Goal: Transaction & Acquisition: Obtain resource

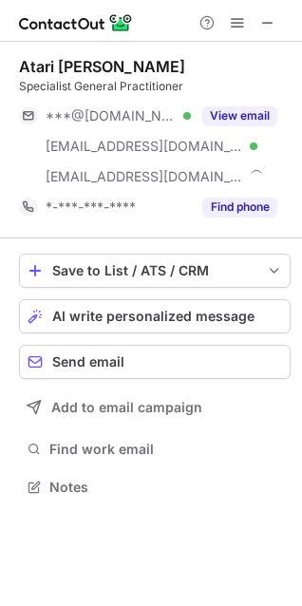
scroll to position [474, 302]
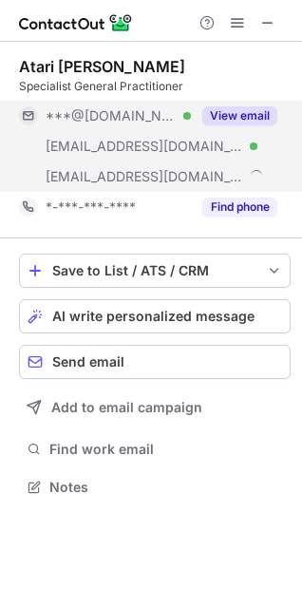
click at [251, 117] on button "View email" at bounding box center [239, 115] width 75 height 19
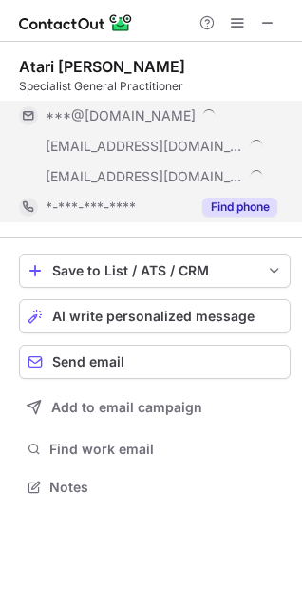
click at [252, 203] on button "Find phone" at bounding box center [239, 207] width 75 height 19
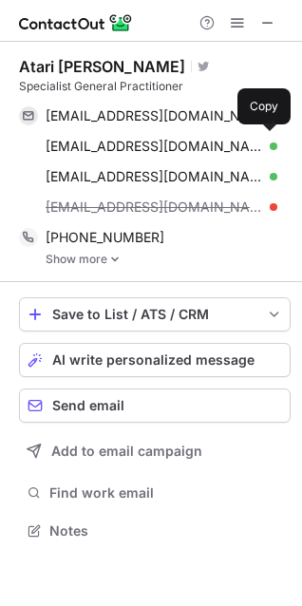
scroll to position [518, 302]
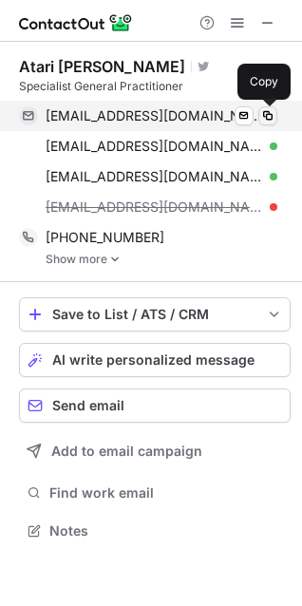
click at [271, 114] on span at bounding box center [267, 115] width 15 height 15
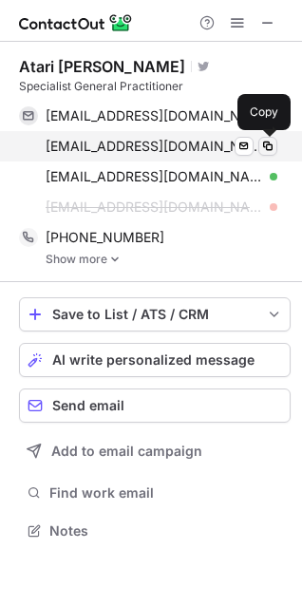
click at [269, 147] on span at bounding box center [267, 146] width 15 height 15
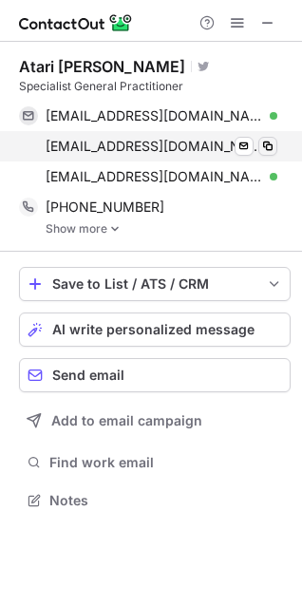
scroll to position [488, 302]
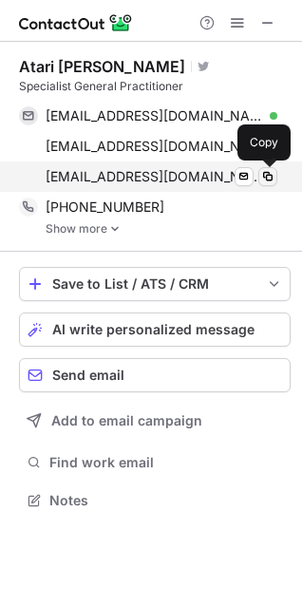
click at [268, 181] on span at bounding box center [267, 176] width 15 height 15
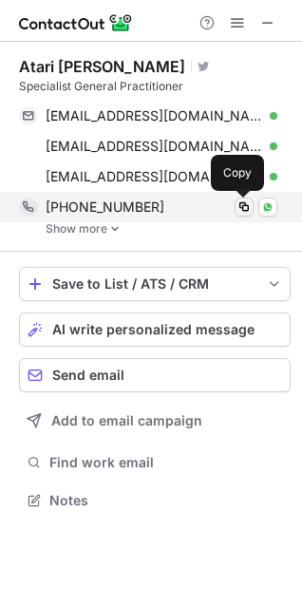
click at [245, 208] on span at bounding box center [244, 207] width 15 height 15
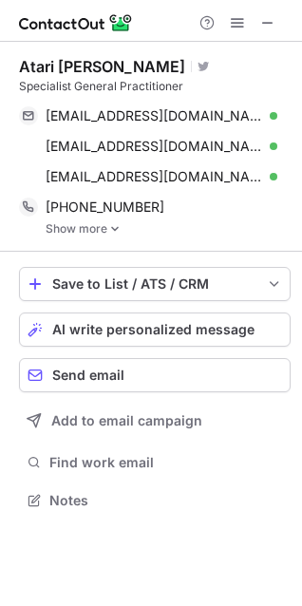
click at [102, 232] on link "Show more" at bounding box center [168, 228] width 245 height 13
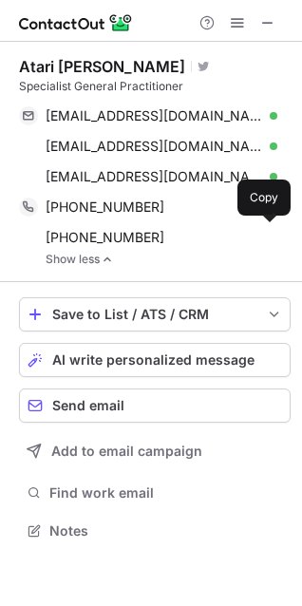
scroll to position [518, 302]
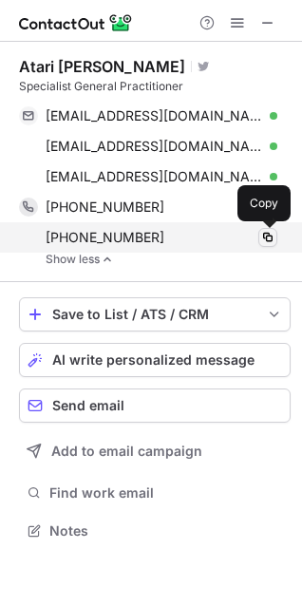
click at [269, 232] on span at bounding box center [267, 237] width 15 height 15
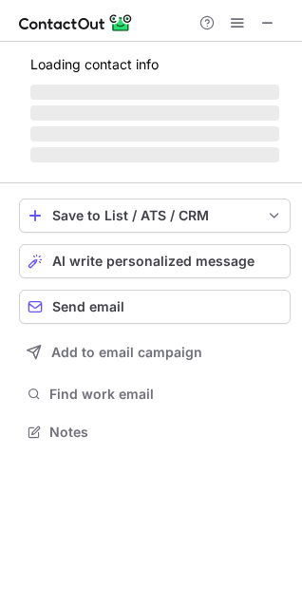
scroll to position [431, 302]
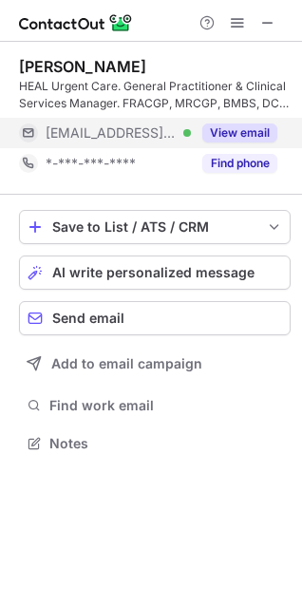
click at [248, 125] on button "View email" at bounding box center [239, 133] width 75 height 19
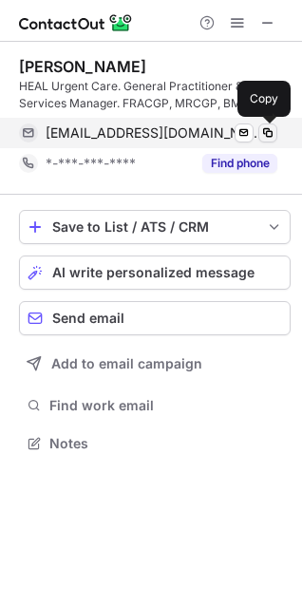
click at [268, 139] on span at bounding box center [267, 132] width 15 height 15
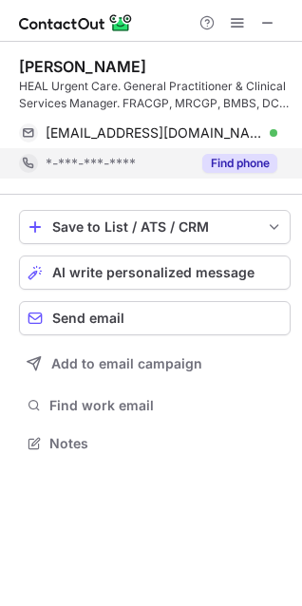
click at [248, 161] on button "Find phone" at bounding box center [239, 163] width 75 height 19
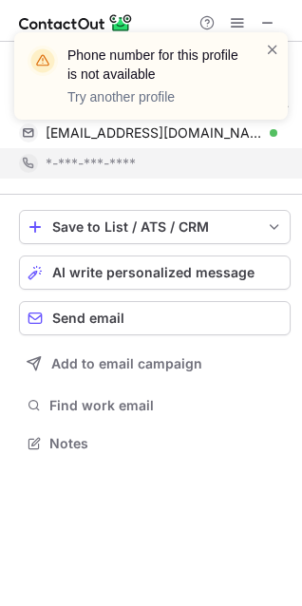
click at [273, 131] on div "Phone number for this profile is not available Try another profile" at bounding box center [151, 83] width 304 height 141
click at [268, 48] on span at bounding box center [272, 49] width 15 height 19
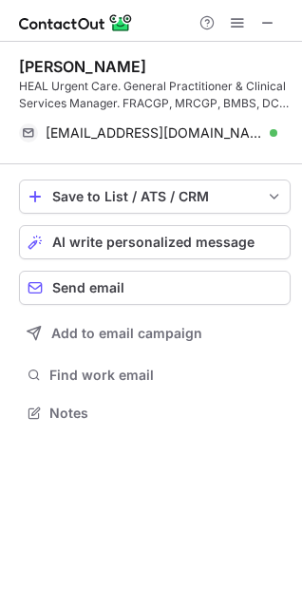
scroll to position [400, 302]
click at [272, 129] on span at bounding box center [267, 132] width 15 height 15
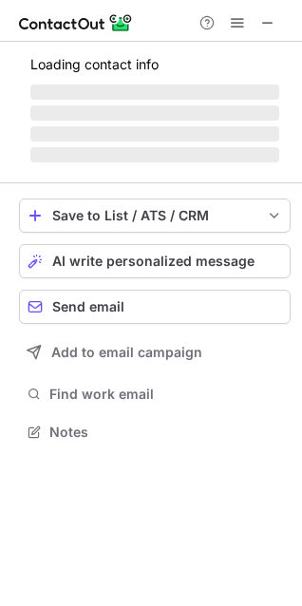
scroll to position [444, 302]
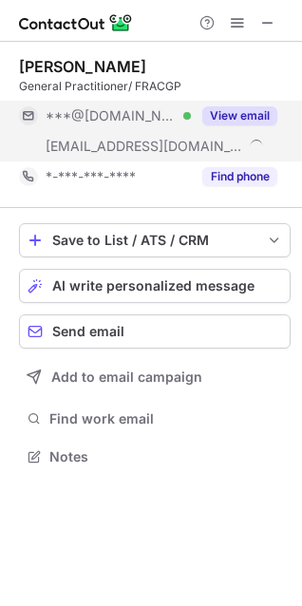
click at [237, 117] on button "View email" at bounding box center [239, 115] width 75 height 19
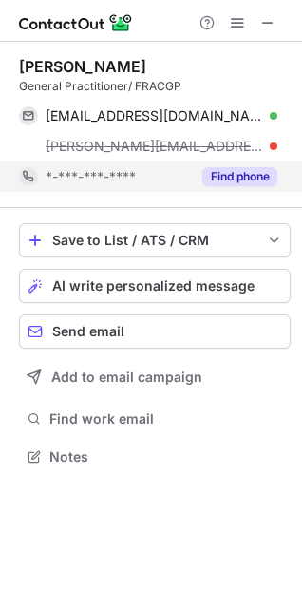
click at [259, 177] on button "Find phone" at bounding box center [239, 176] width 75 height 19
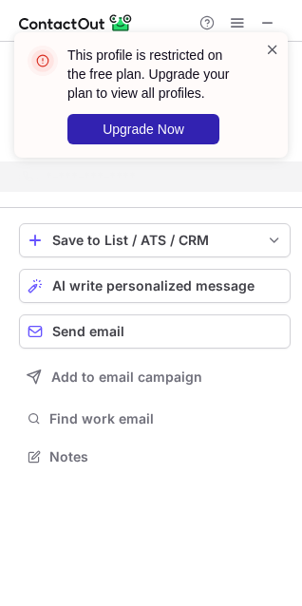
click at [270, 51] on span at bounding box center [272, 49] width 15 height 19
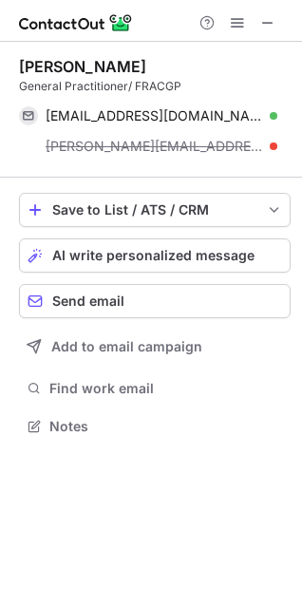
scroll to position [413, 302]
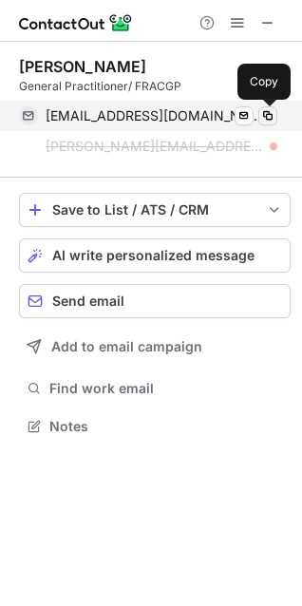
click at [272, 118] on span at bounding box center [267, 115] width 15 height 15
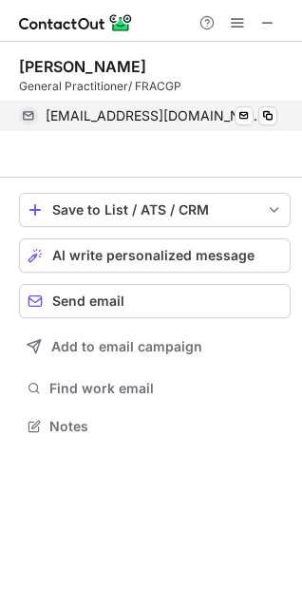
scroll to position [383, 302]
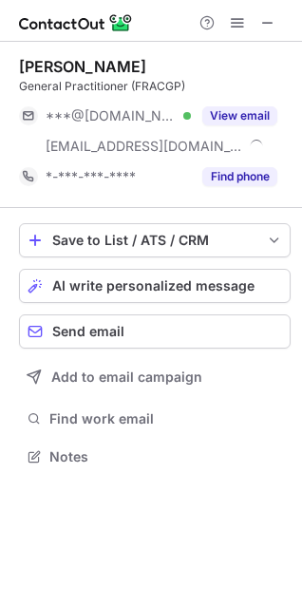
scroll to position [444, 302]
